Goal: Task Accomplishment & Management: Use online tool/utility

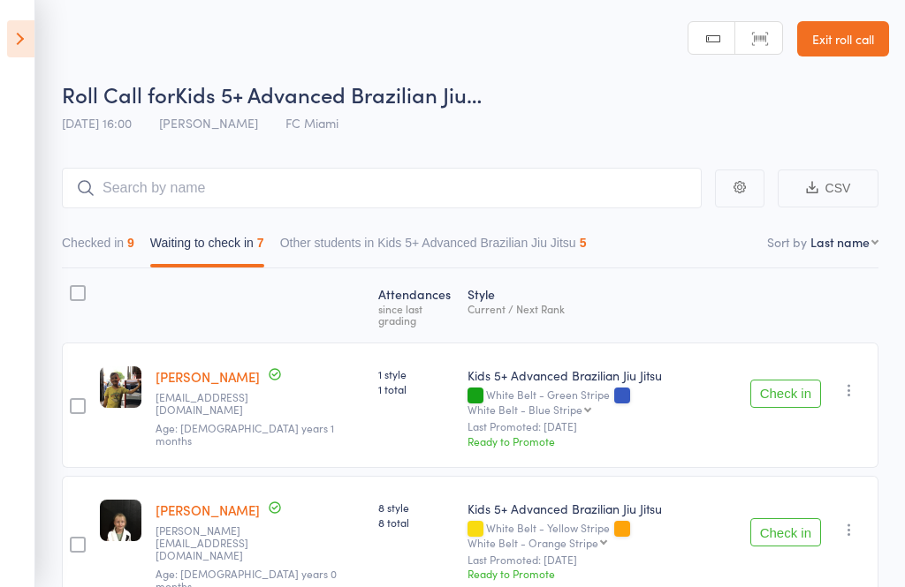
click at [27, 53] on icon at bounding box center [20, 38] width 27 height 37
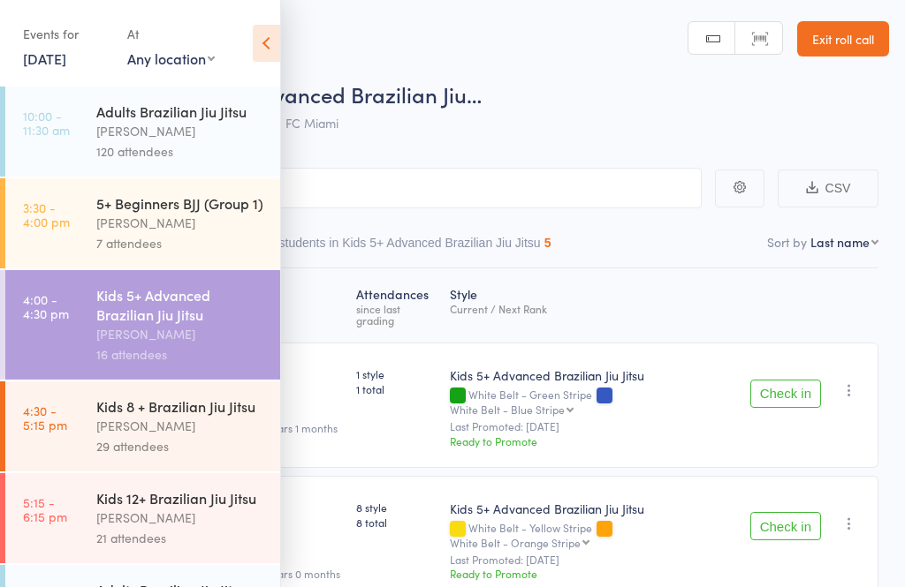
click at [180, 527] on div "[PERSON_NAME]" at bounding box center [180, 518] width 169 height 20
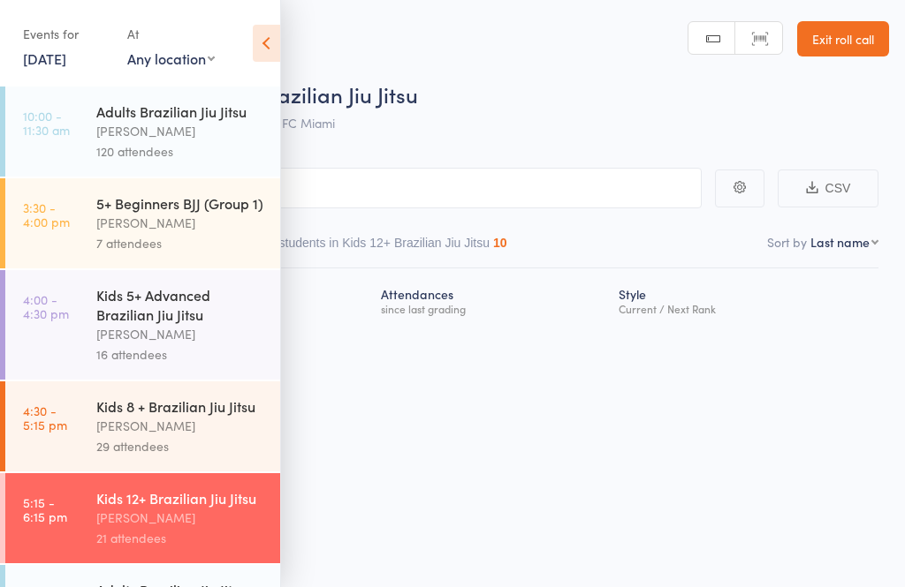
click at [269, 41] on icon at bounding box center [266, 43] width 27 height 37
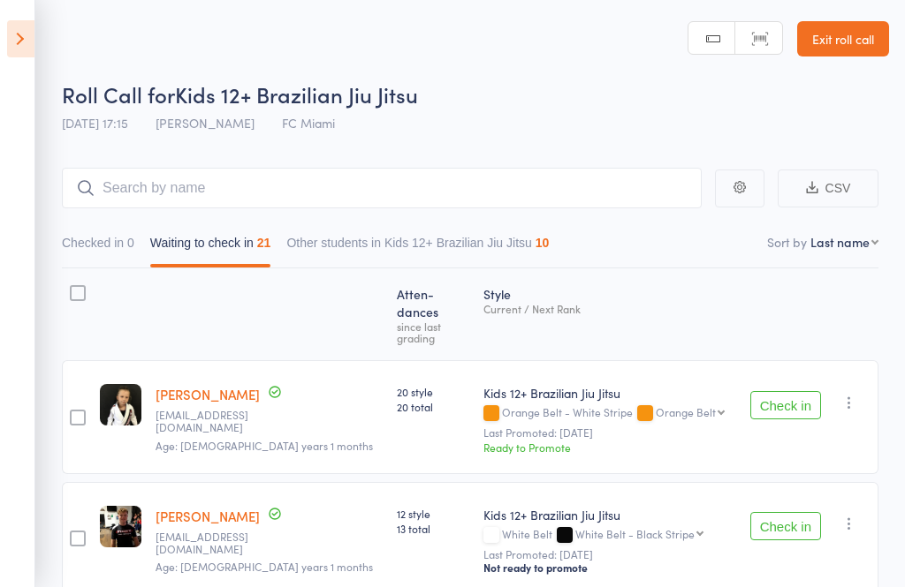
click at [817, 391] on button "Check in" at bounding box center [785, 405] width 71 height 28
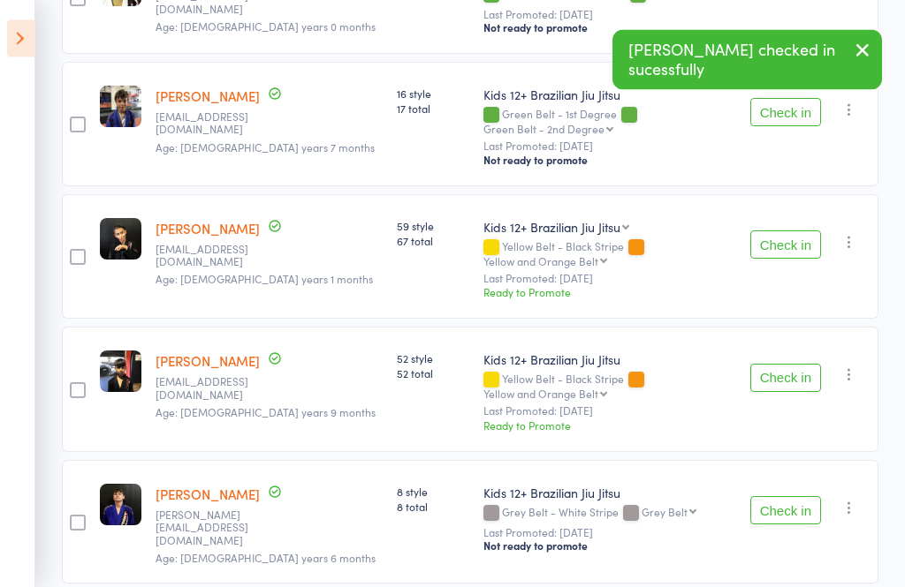
click at [790, 231] on button "Check in" at bounding box center [785, 245] width 71 height 28
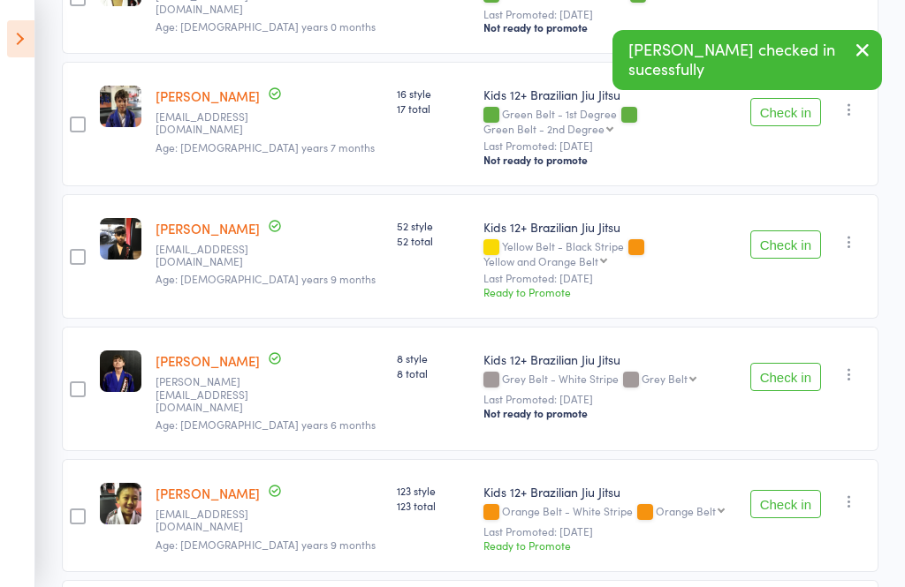
click at [789, 231] on button "Check in" at bounding box center [785, 245] width 71 height 28
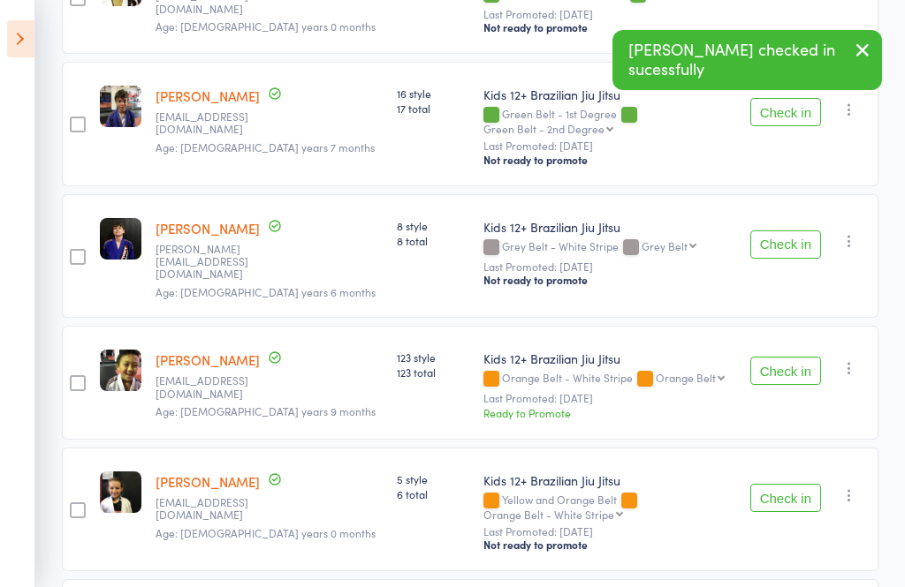
click at [788, 357] on button "Check in" at bounding box center [785, 371] width 71 height 28
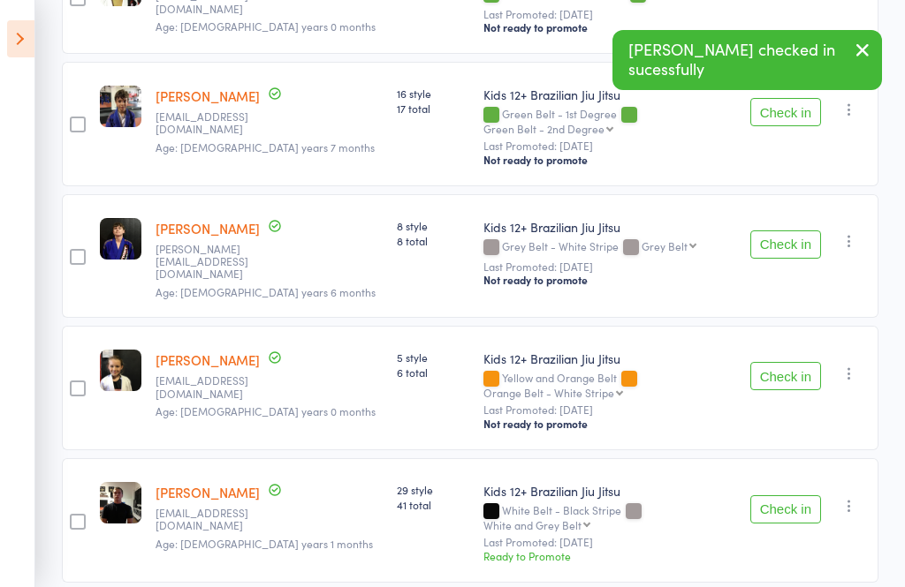
click at [797, 362] on button "Check in" at bounding box center [785, 376] width 71 height 28
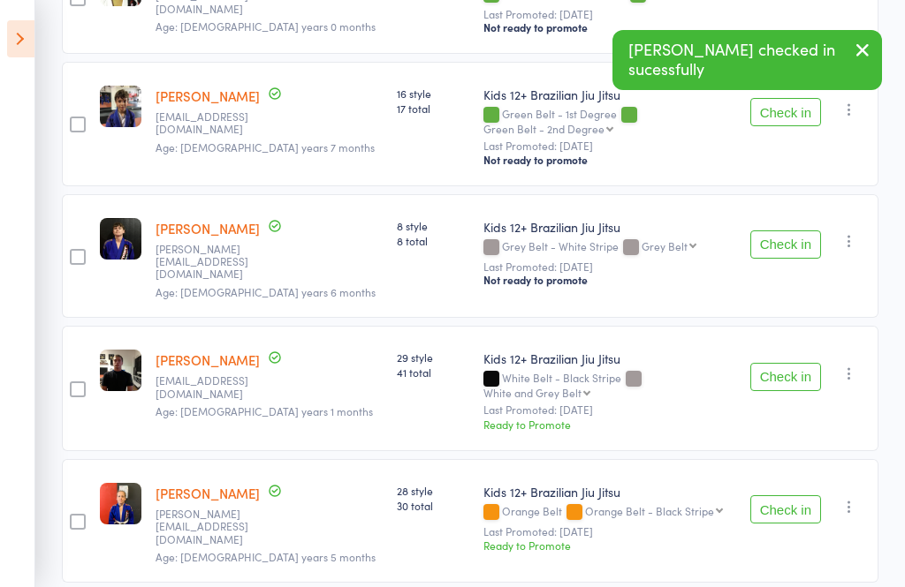
click at [812, 496] on button "Check in" at bounding box center [785, 510] width 71 height 28
click at [804, 496] on button "Check in" at bounding box center [785, 510] width 71 height 28
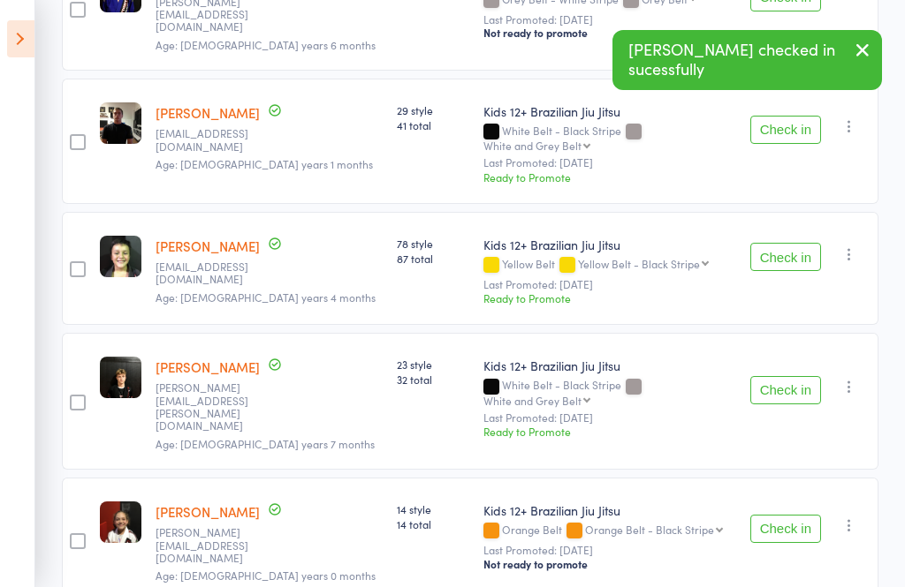
scroll to position [1169, 0]
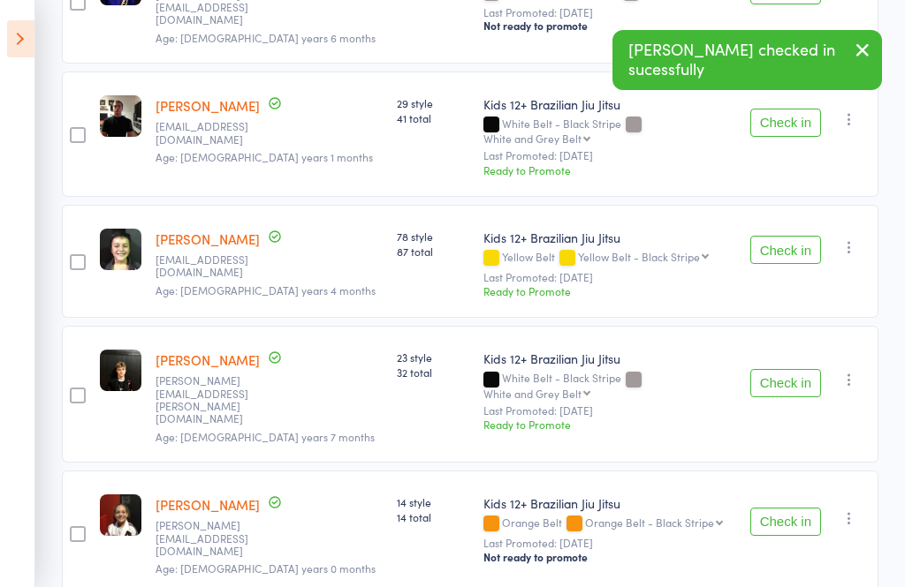
click at [794, 508] on button "Check in" at bounding box center [785, 522] width 71 height 28
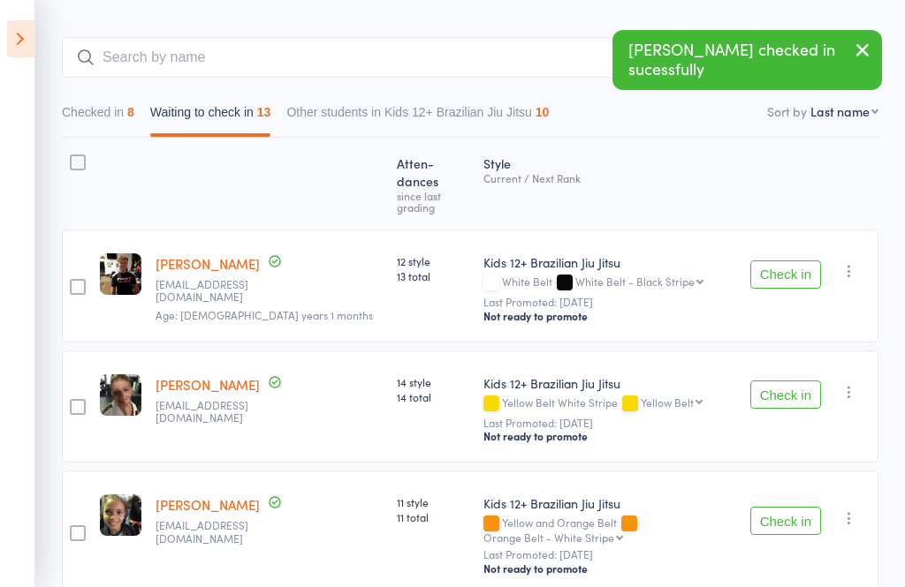
scroll to position [0, 0]
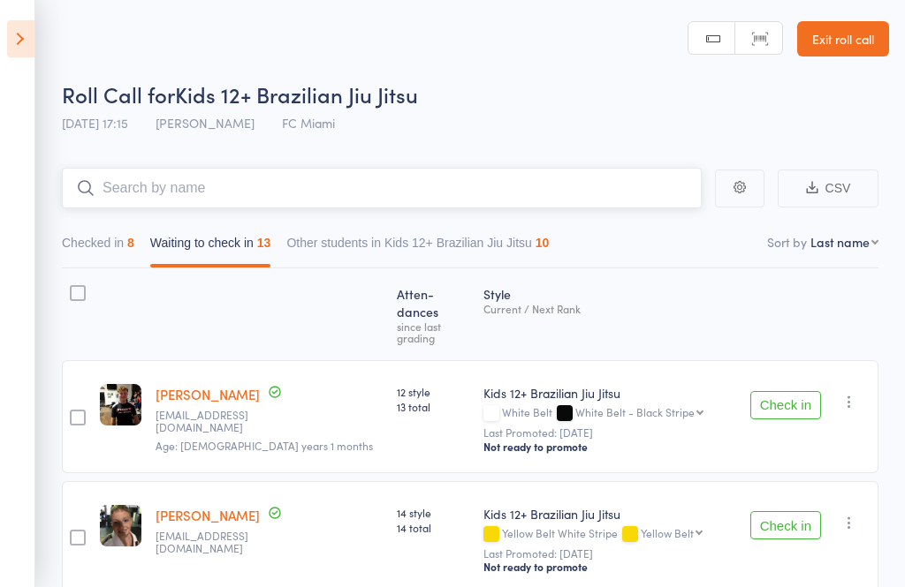
click at [375, 193] on input "search" at bounding box center [382, 188] width 640 height 41
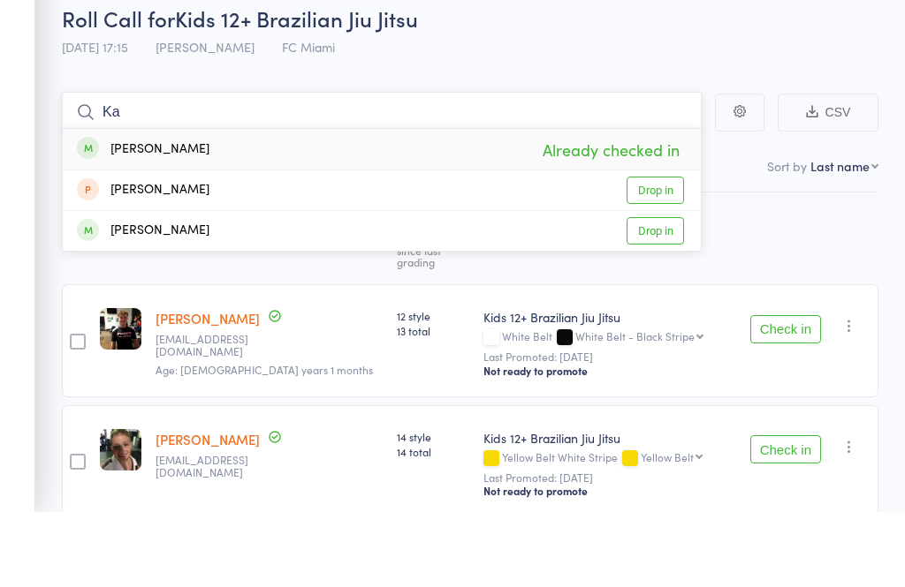
type input "K"
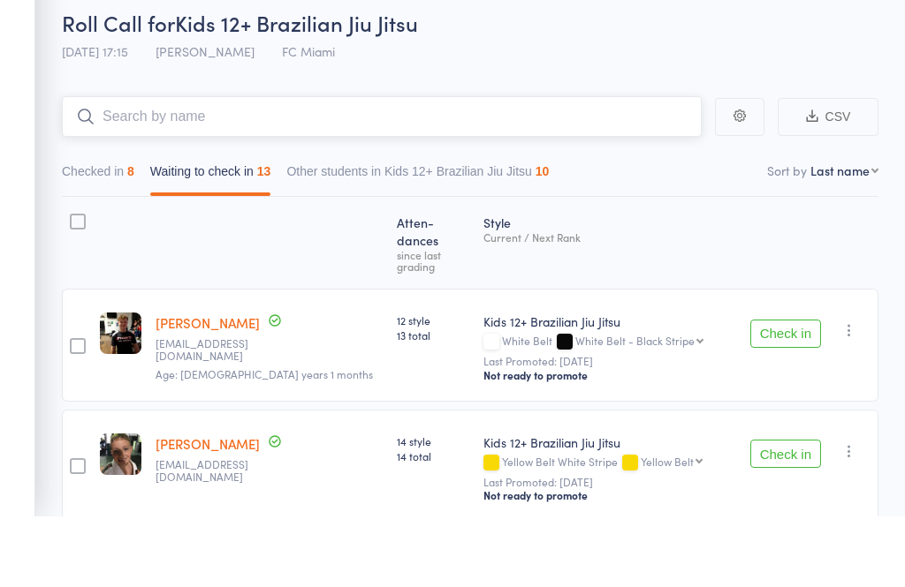
click at [117, 227] on button "Checked in 8" at bounding box center [98, 247] width 72 height 41
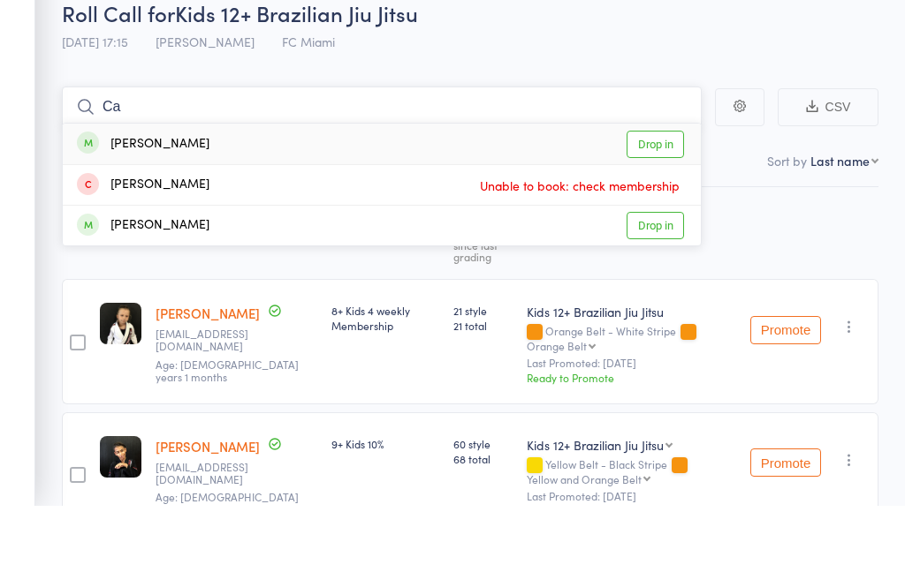
type input "C"
type input "K"
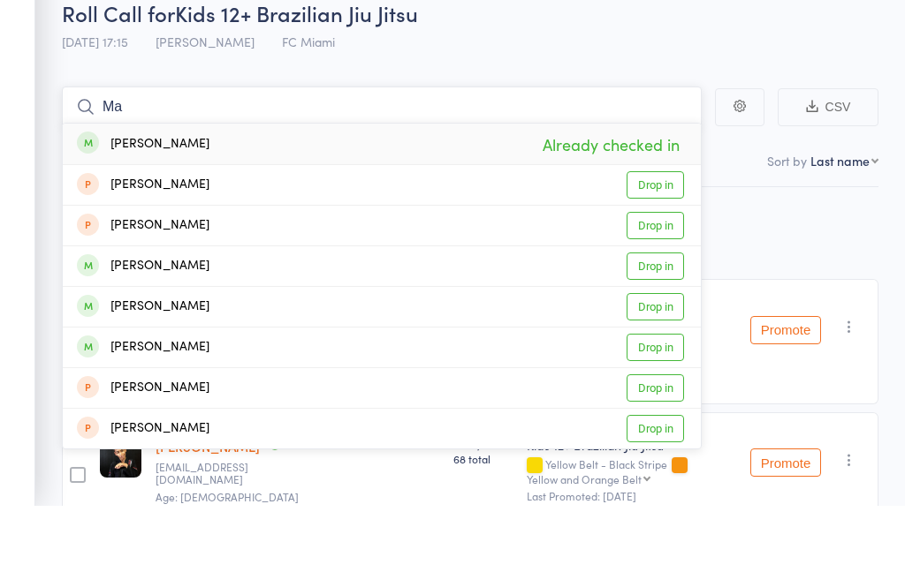
type input "M"
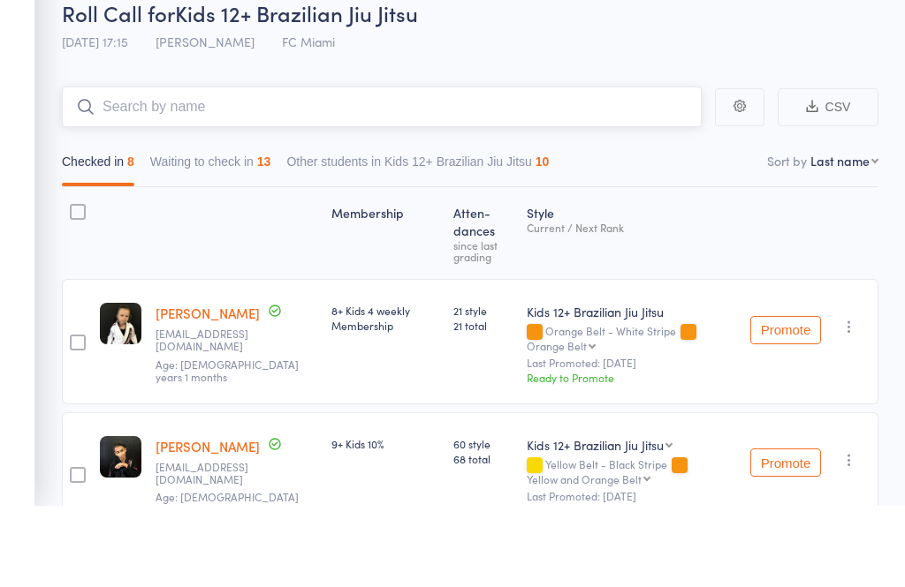
type input "L"
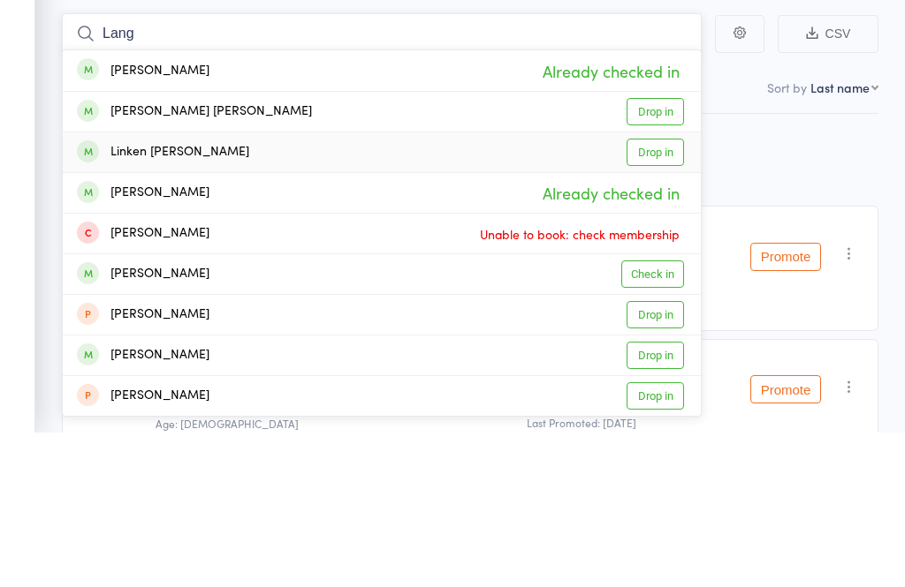
type input "Lang"
click at [664, 293] on link "Drop in" at bounding box center [654, 306] width 57 height 27
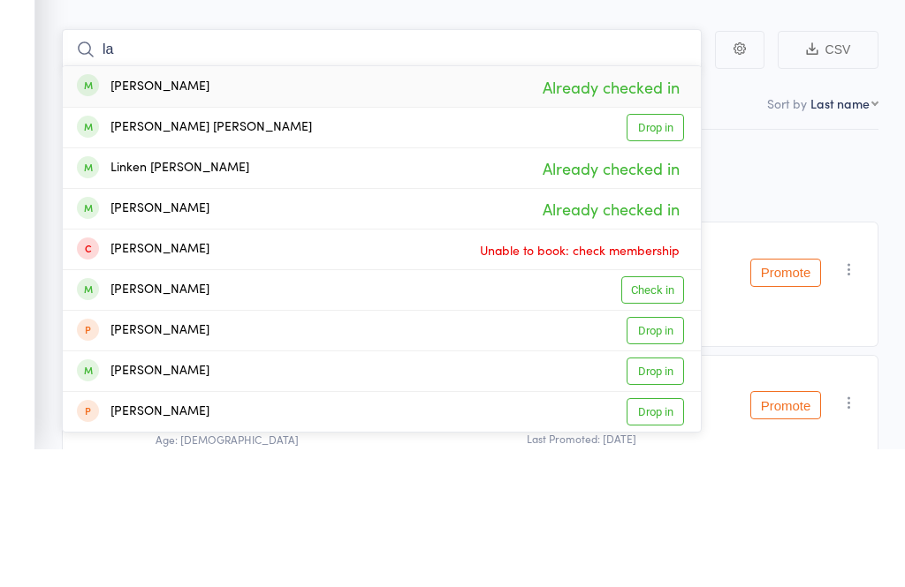
type input "l"
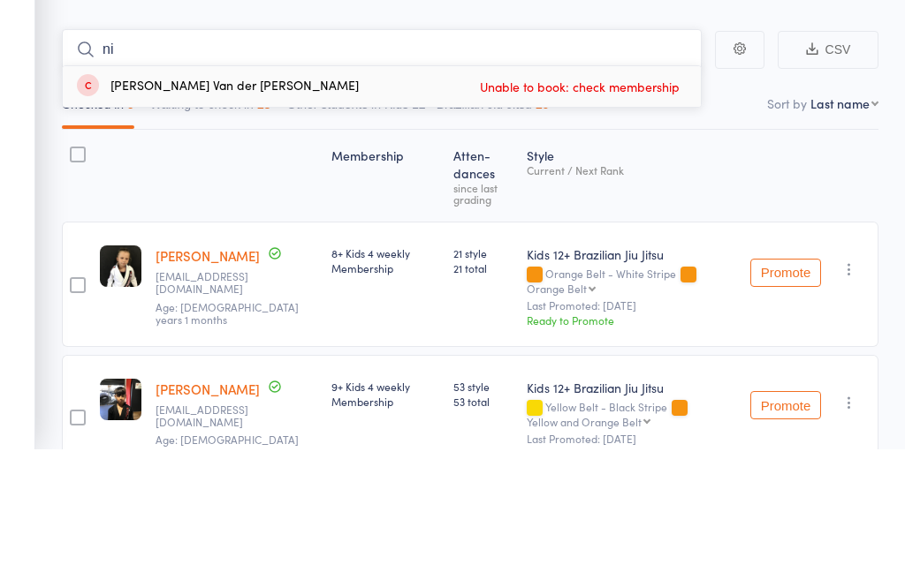
type input "n"
